Goal: Submit feedback/report problem

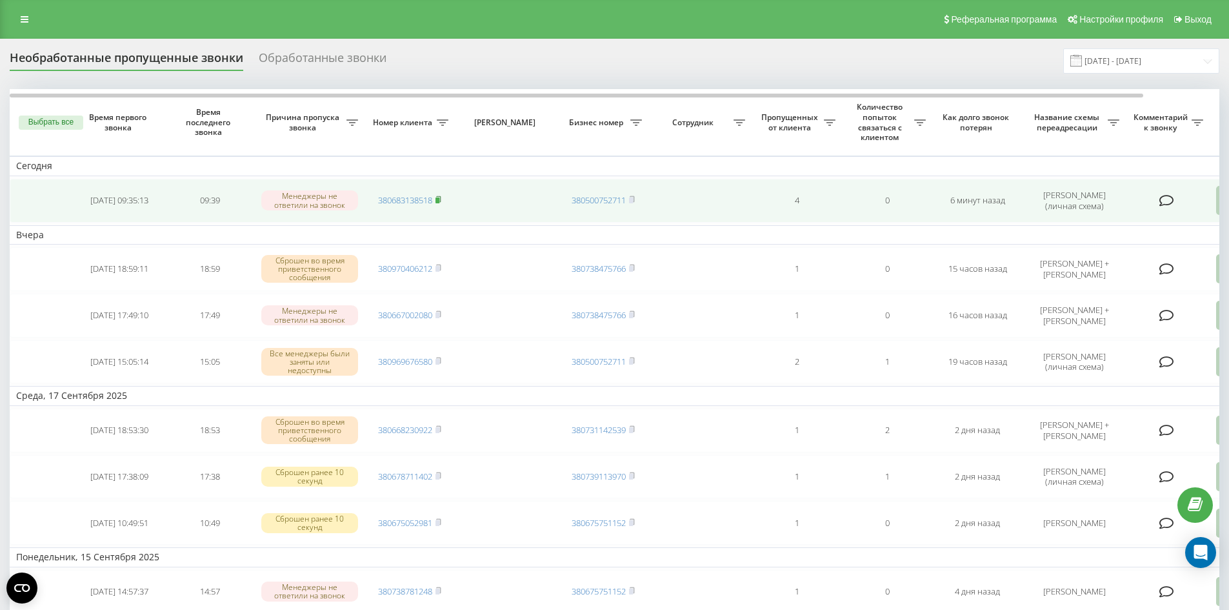
click at [438, 199] on icon at bounding box center [439, 200] width 6 height 8
click at [439, 202] on rect at bounding box center [438, 200] width 4 height 6
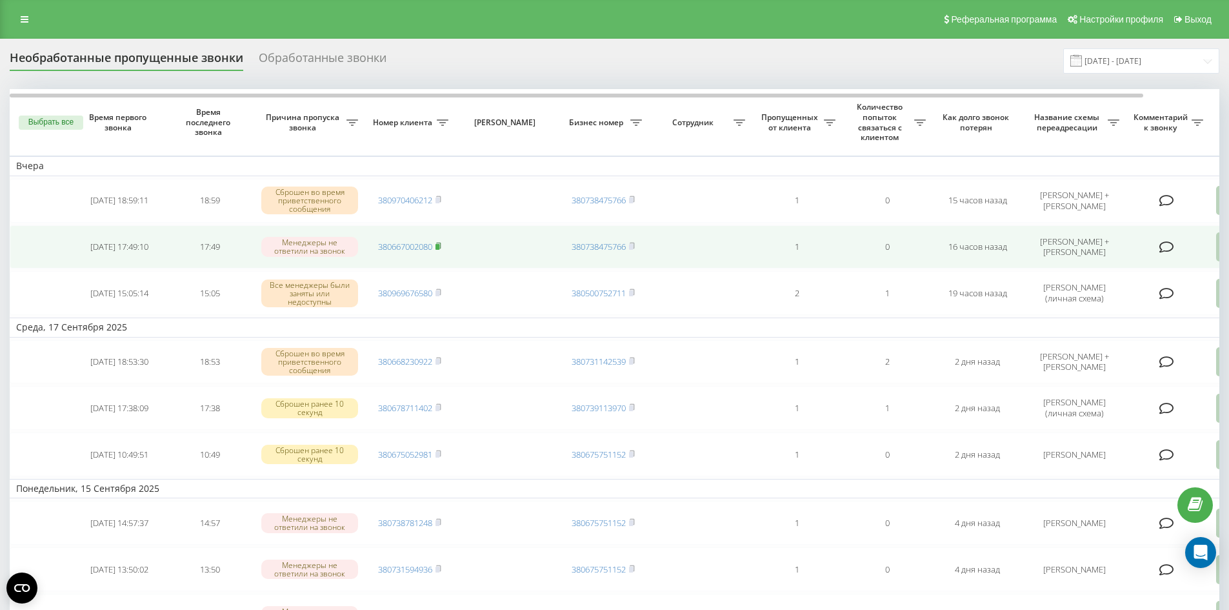
click at [439, 249] on rect at bounding box center [438, 247] width 4 height 6
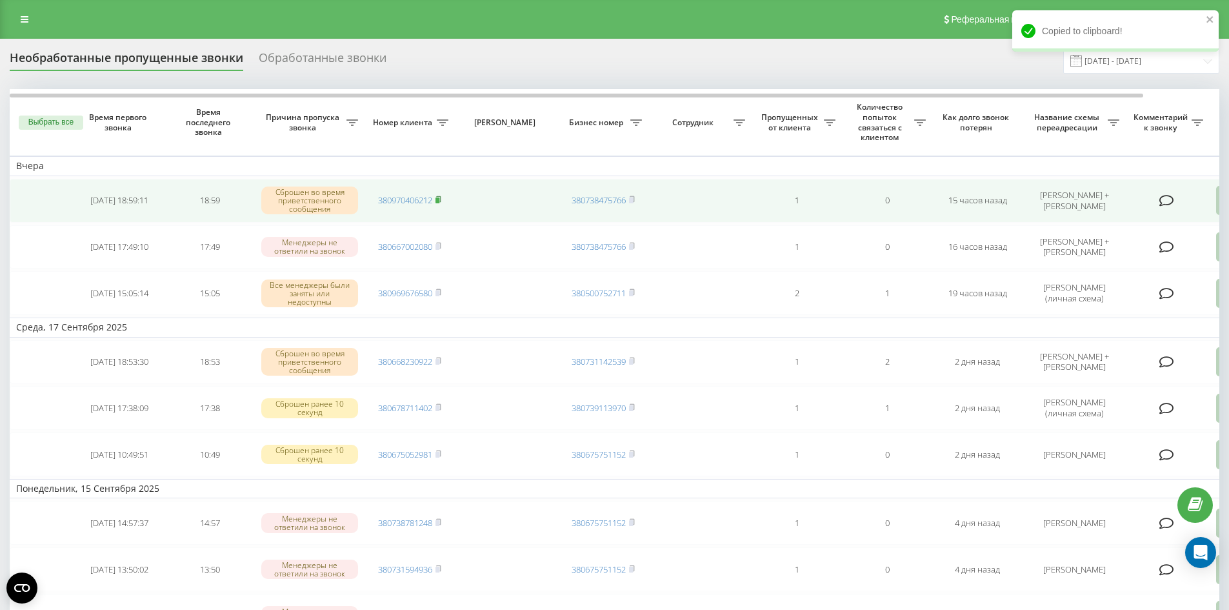
click at [438, 197] on icon at bounding box center [439, 200] width 6 height 8
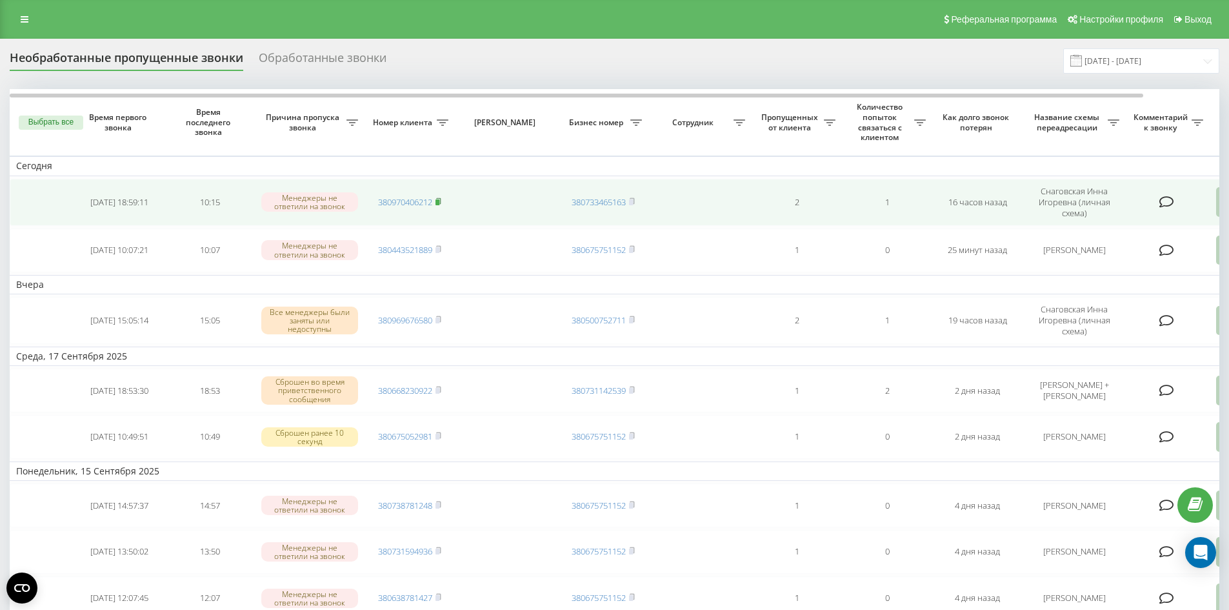
click at [439, 203] on rect at bounding box center [438, 202] width 4 height 6
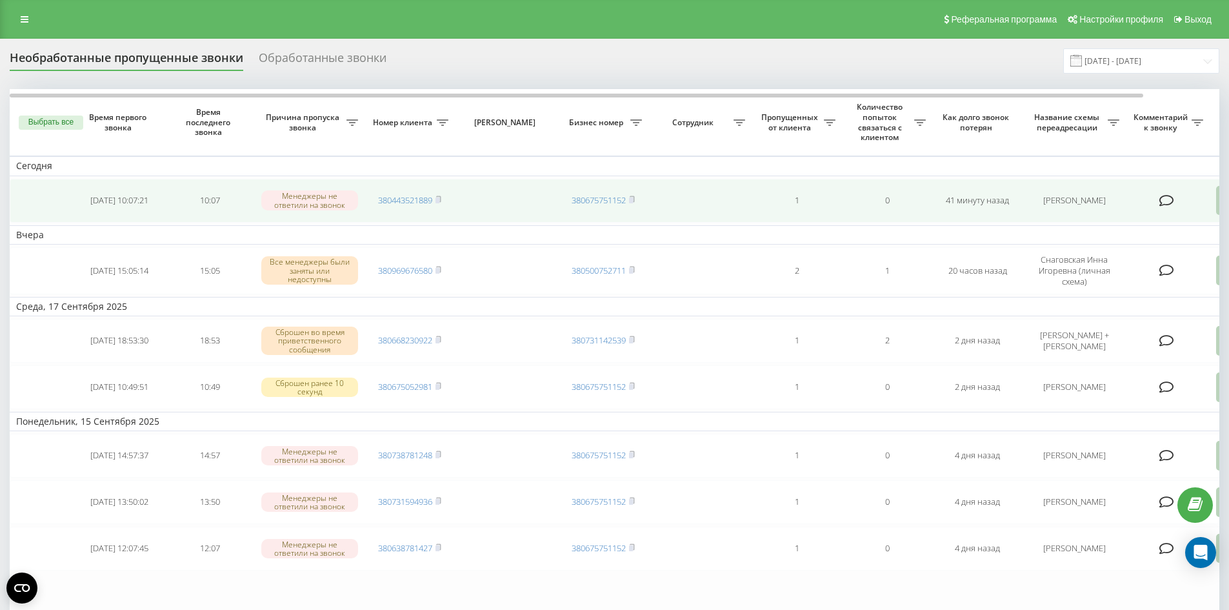
click at [758, 212] on td "1" at bounding box center [797, 201] width 90 height 44
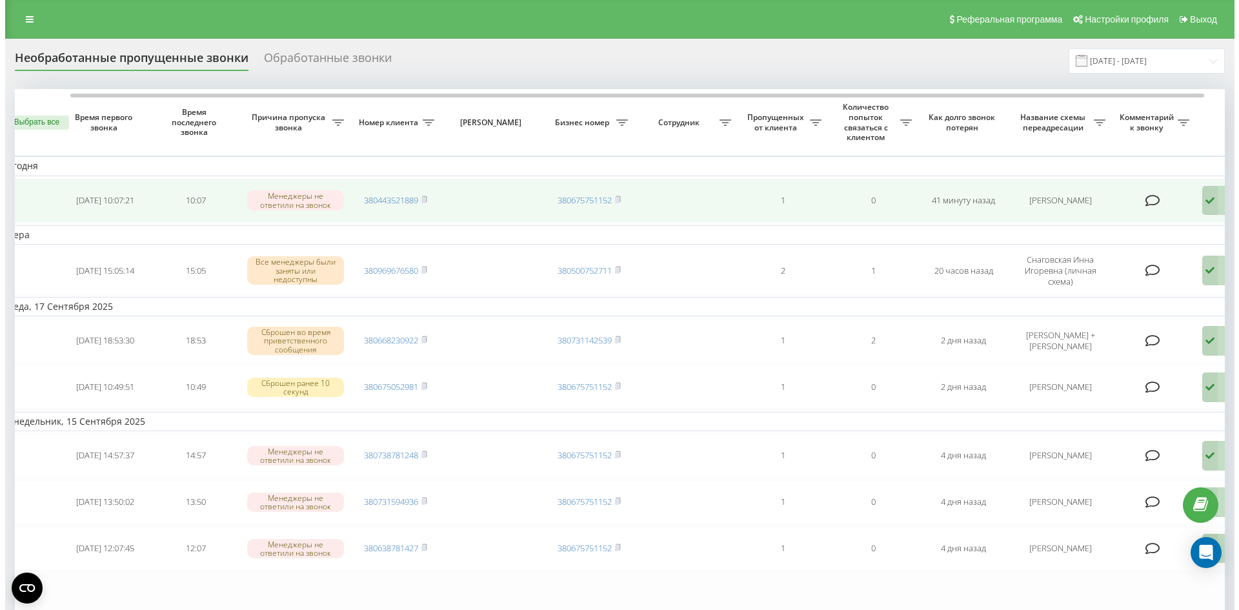
scroll to position [0, 81]
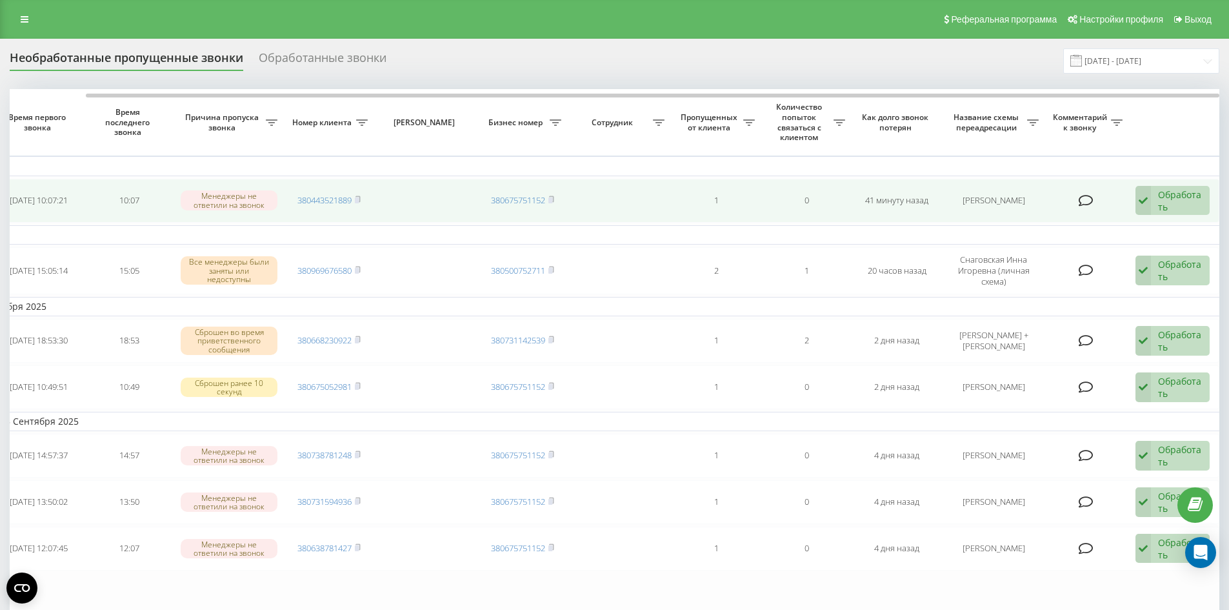
click at [1146, 207] on icon at bounding box center [1143, 201] width 15 height 30
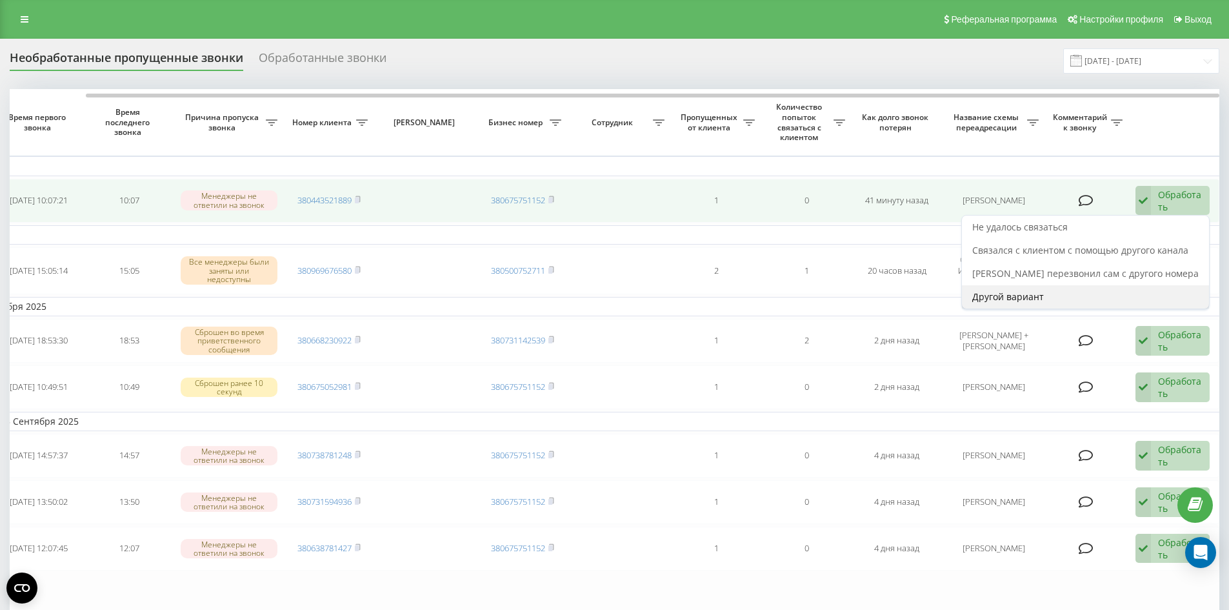
click at [1042, 287] on div "Другой вариант" at bounding box center [1085, 296] width 247 height 23
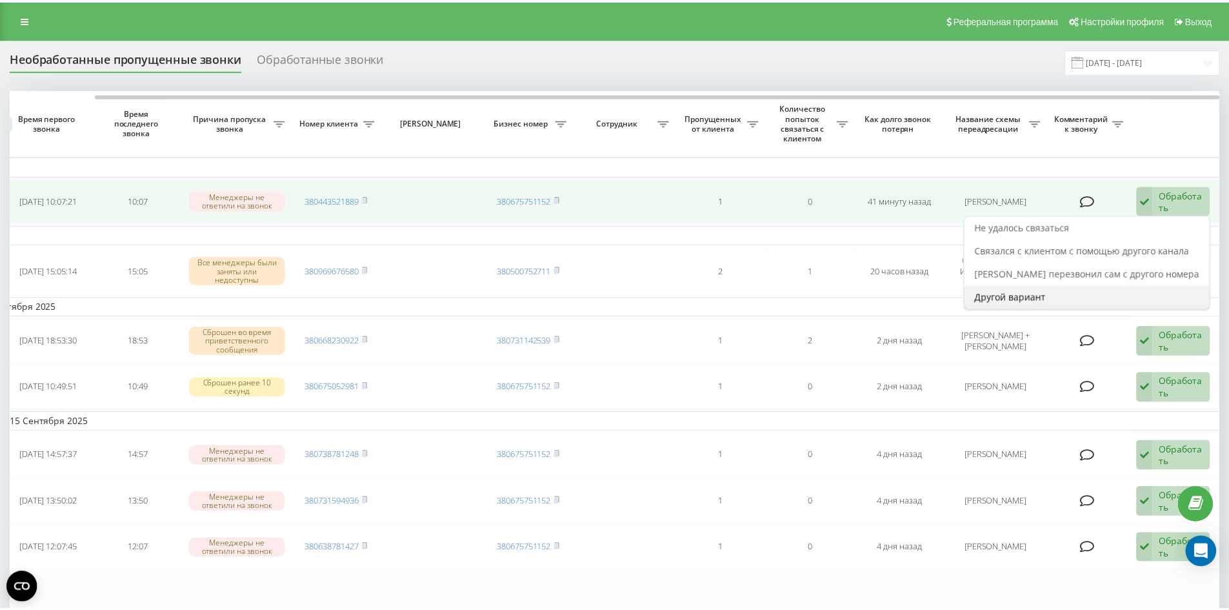
scroll to position [0, 71]
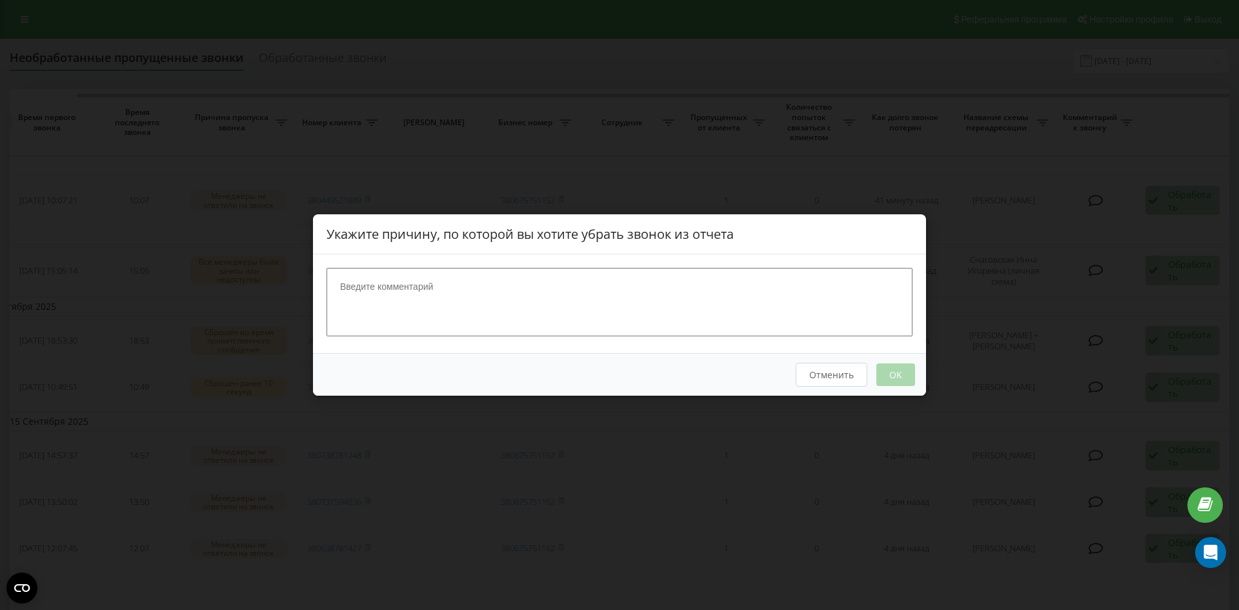
click at [487, 283] on textarea at bounding box center [620, 302] width 586 height 68
type textarea "ШАХРАИ"
click at [909, 381] on button "OK" at bounding box center [895, 374] width 39 height 23
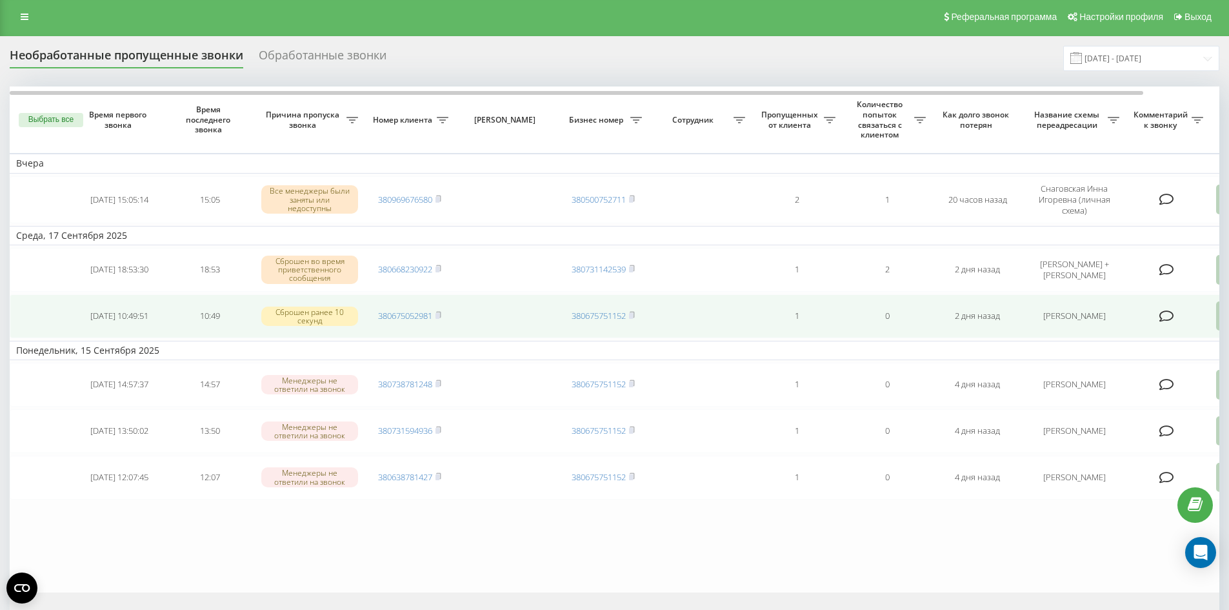
scroll to position [0, 0]
